Goal: Check status: Check status

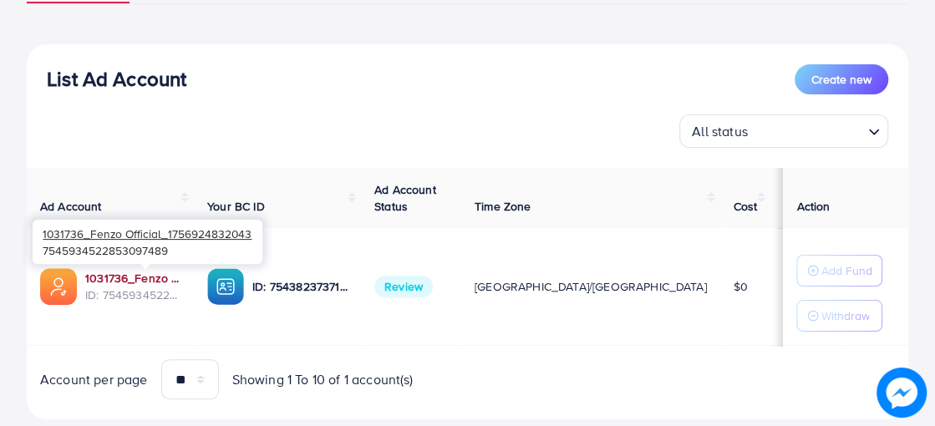
scroll to position [156, 0]
click at [181, 277] on link "1031736_Fenzo Official_1756924832043" at bounding box center [132, 278] width 95 height 17
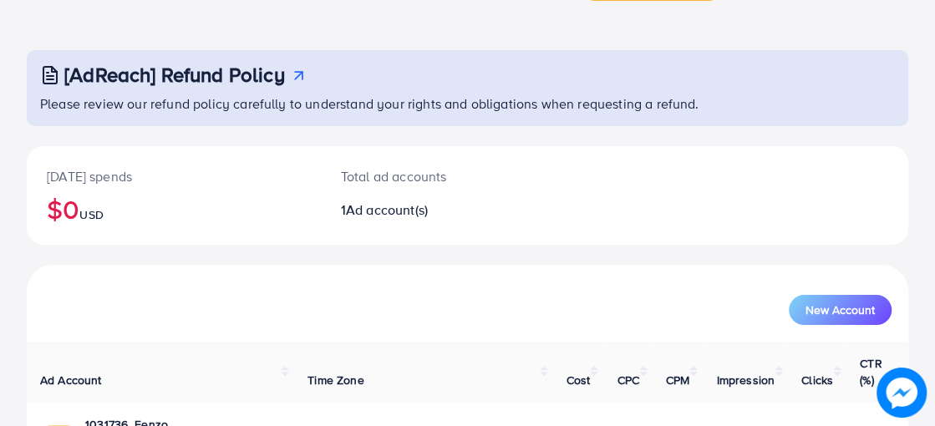
scroll to position [56, 0]
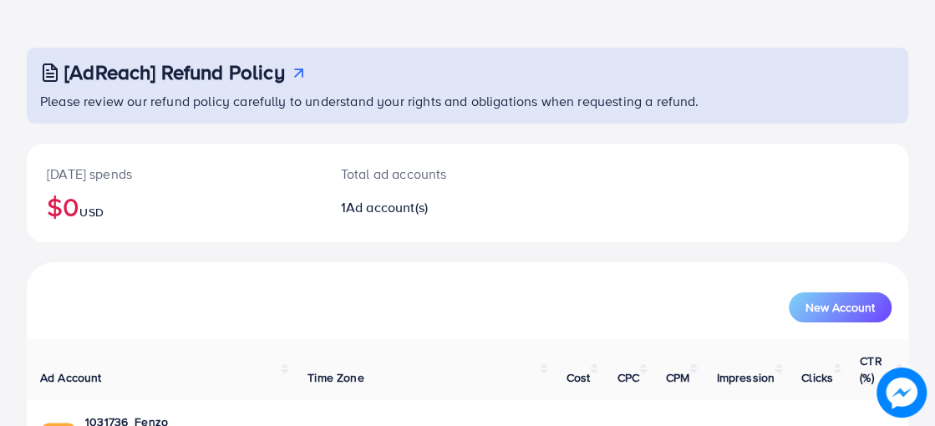
click at [406, 206] on span "Ad account(s)" at bounding box center [387, 207] width 82 height 18
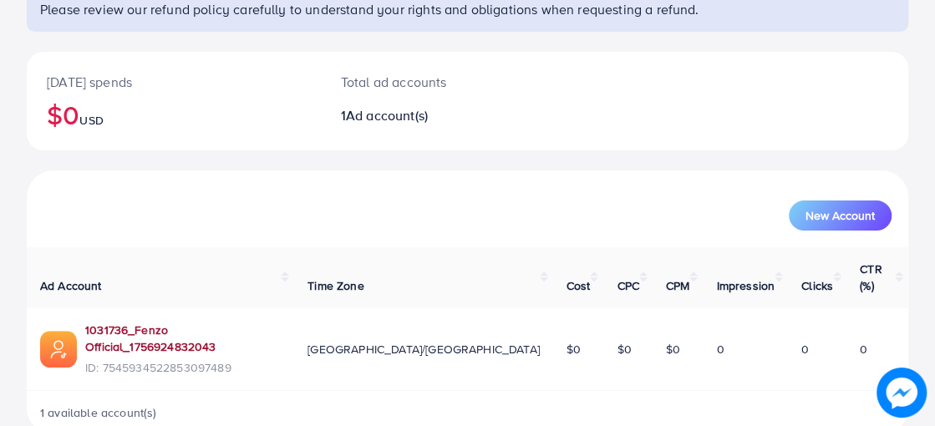
click at [261, 322] on link "1031736_Fenzo Official_1756924832043" at bounding box center [183, 339] width 196 height 34
